Goal: Transaction & Acquisition: Purchase product/service

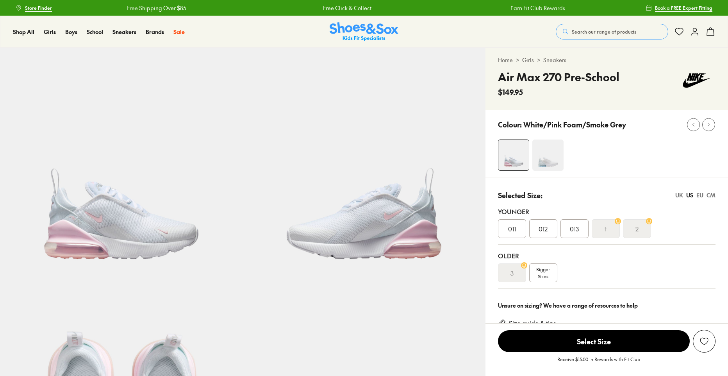
select select "*"
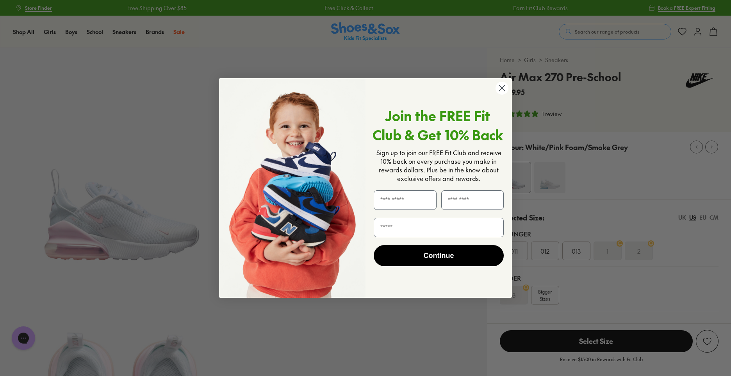
click at [504, 91] on icon "Close dialog" at bounding box center [501, 87] width 5 height 5
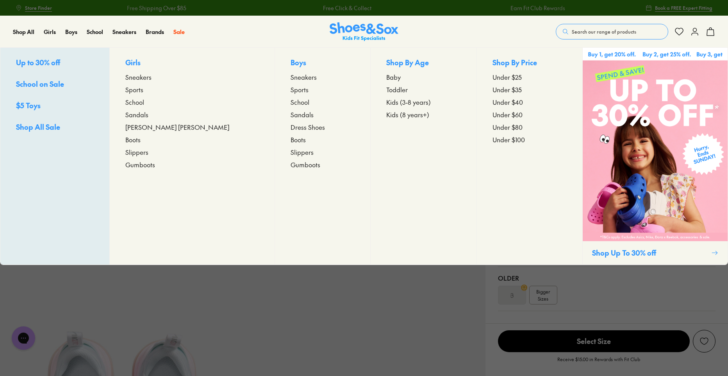
click at [148, 115] on span "Sandals" at bounding box center [136, 114] width 23 height 9
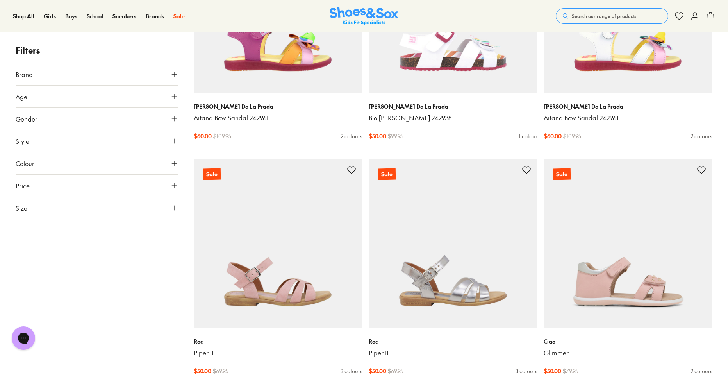
click at [148, 83] on button "Brand" at bounding box center [97, 74] width 162 height 22
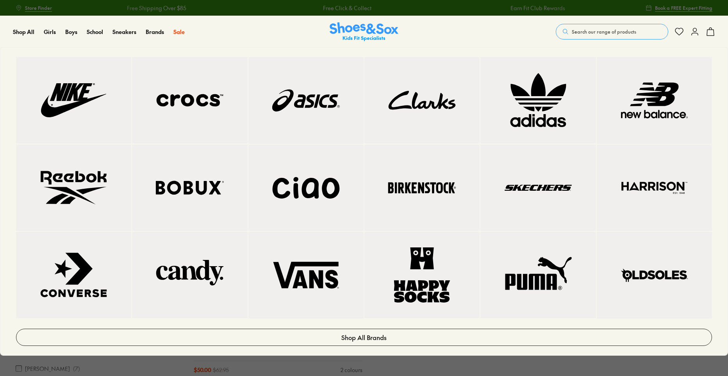
click at [431, 183] on img at bounding box center [422, 187] width 84 height 55
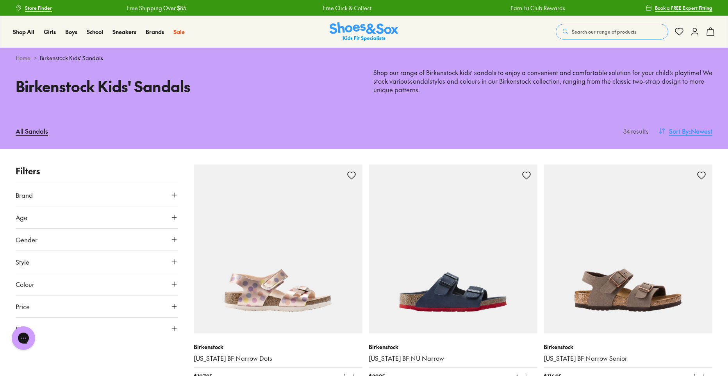
click at [690, 125] on button "Sort By : Newest" at bounding box center [685, 130] width 54 height 17
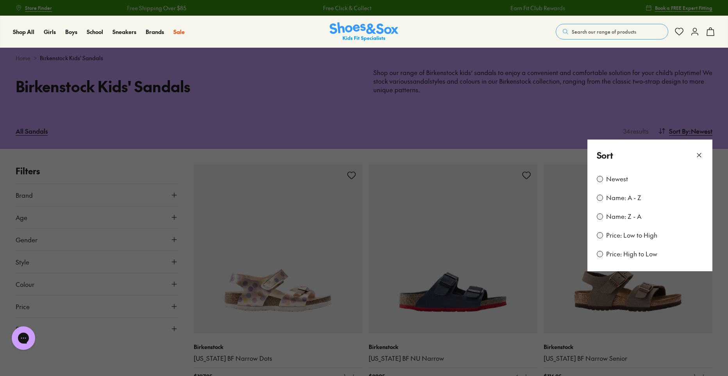
click at [621, 235] on label "Price: Low to High" at bounding box center [631, 235] width 51 height 9
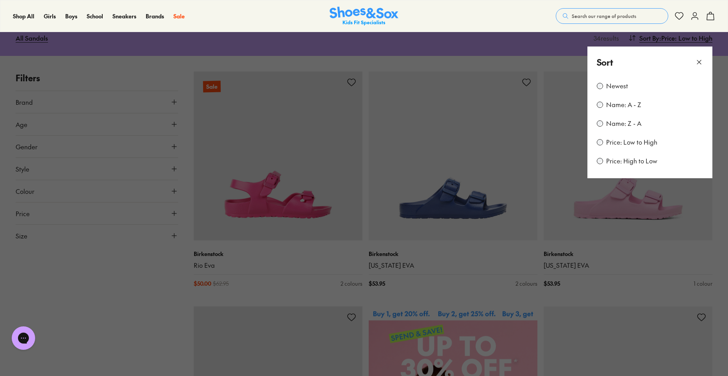
click at [701, 61] on use at bounding box center [699, 62] width 4 height 4
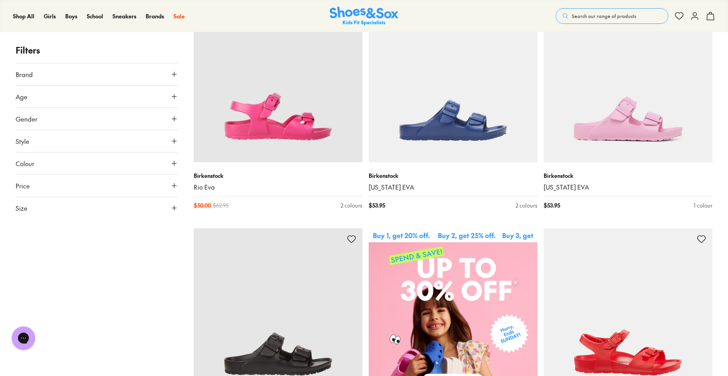
scroll to position [91, 0]
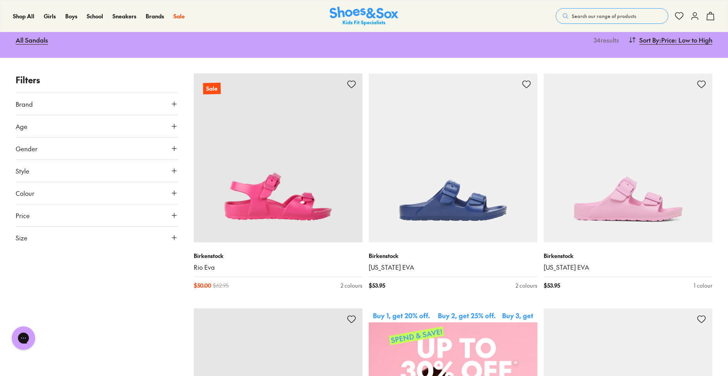
type input "***"
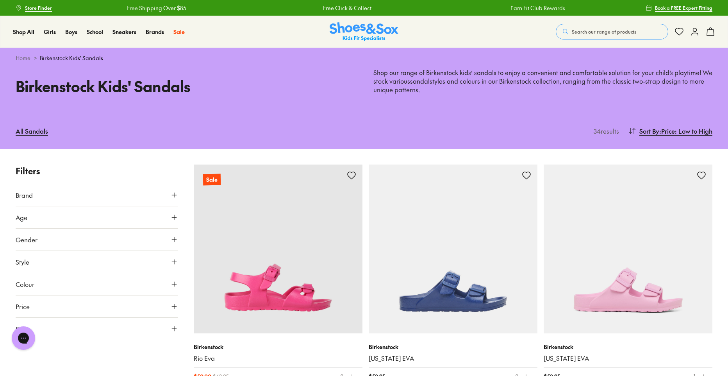
click at [369, 32] on img at bounding box center [364, 31] width 69 height 19
